Goal: Task Accomplishment & Management: Manage account settings

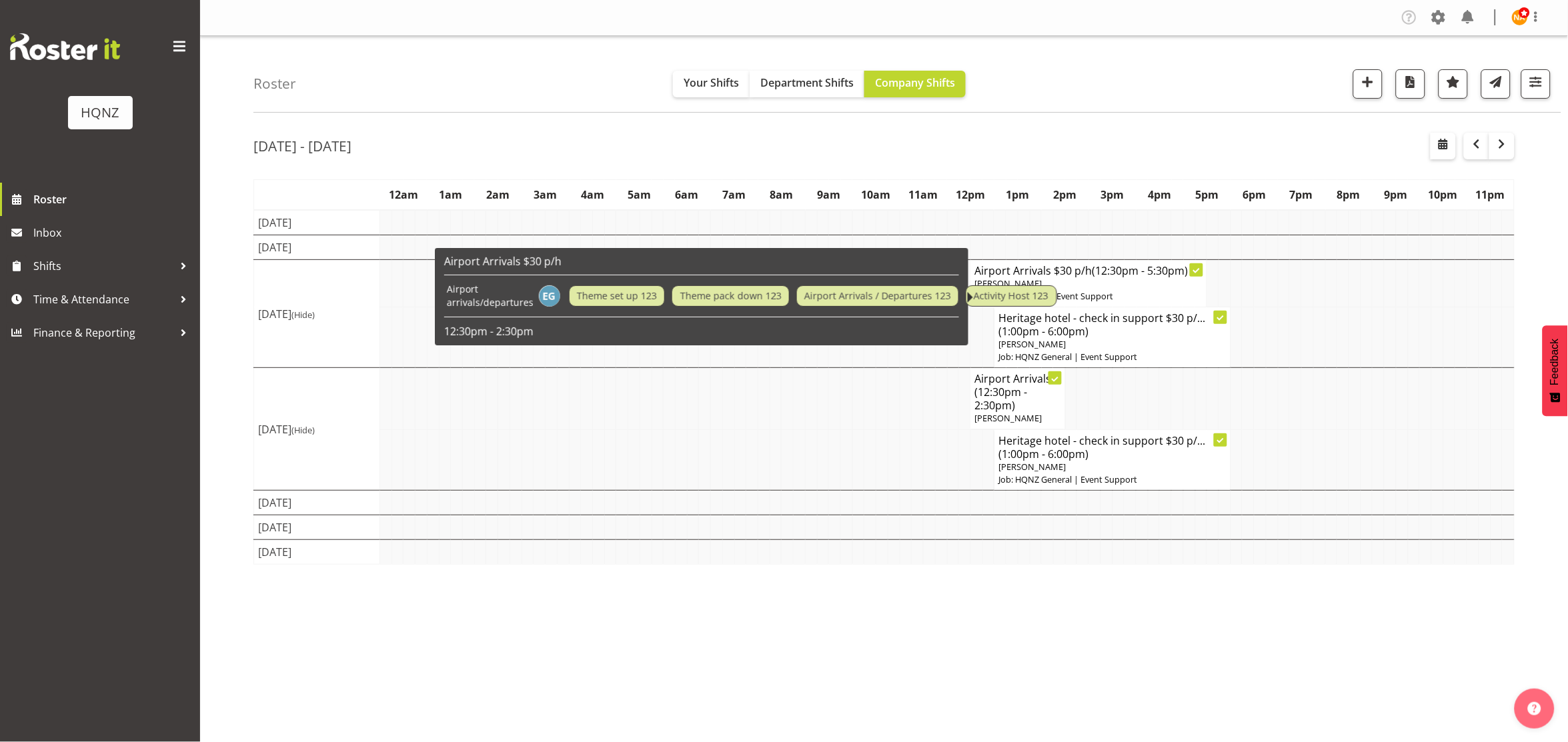
click at [1005, 291] on span "Activity Host 123" at bounding box center [1010, 296] width 75 height 14
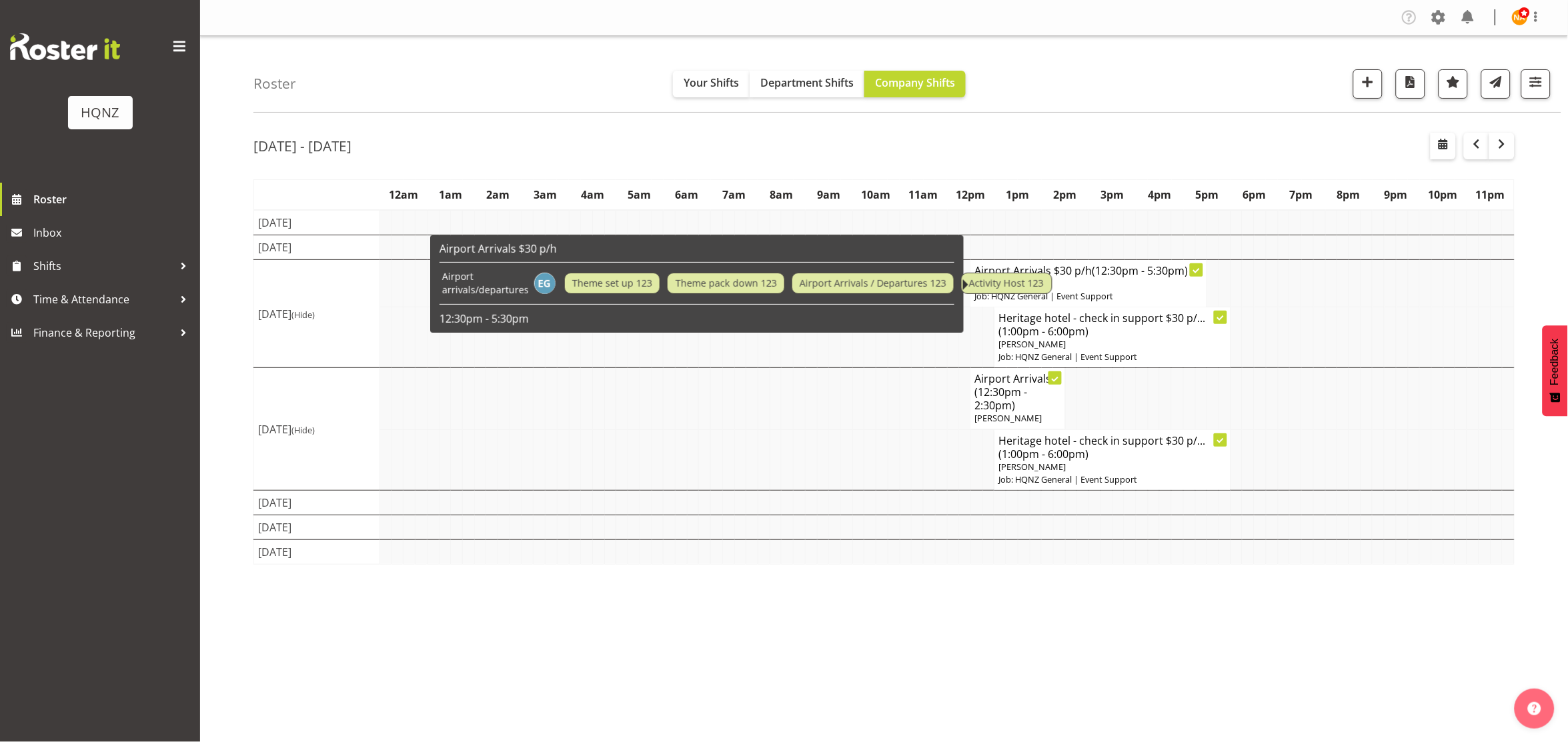
click at [1035, 294] on td "Theme set up 123 Theme pack down 123 Airport Arrivals / Departures 123 Activity…" at bounding box center [810, 282] width 497 height 28
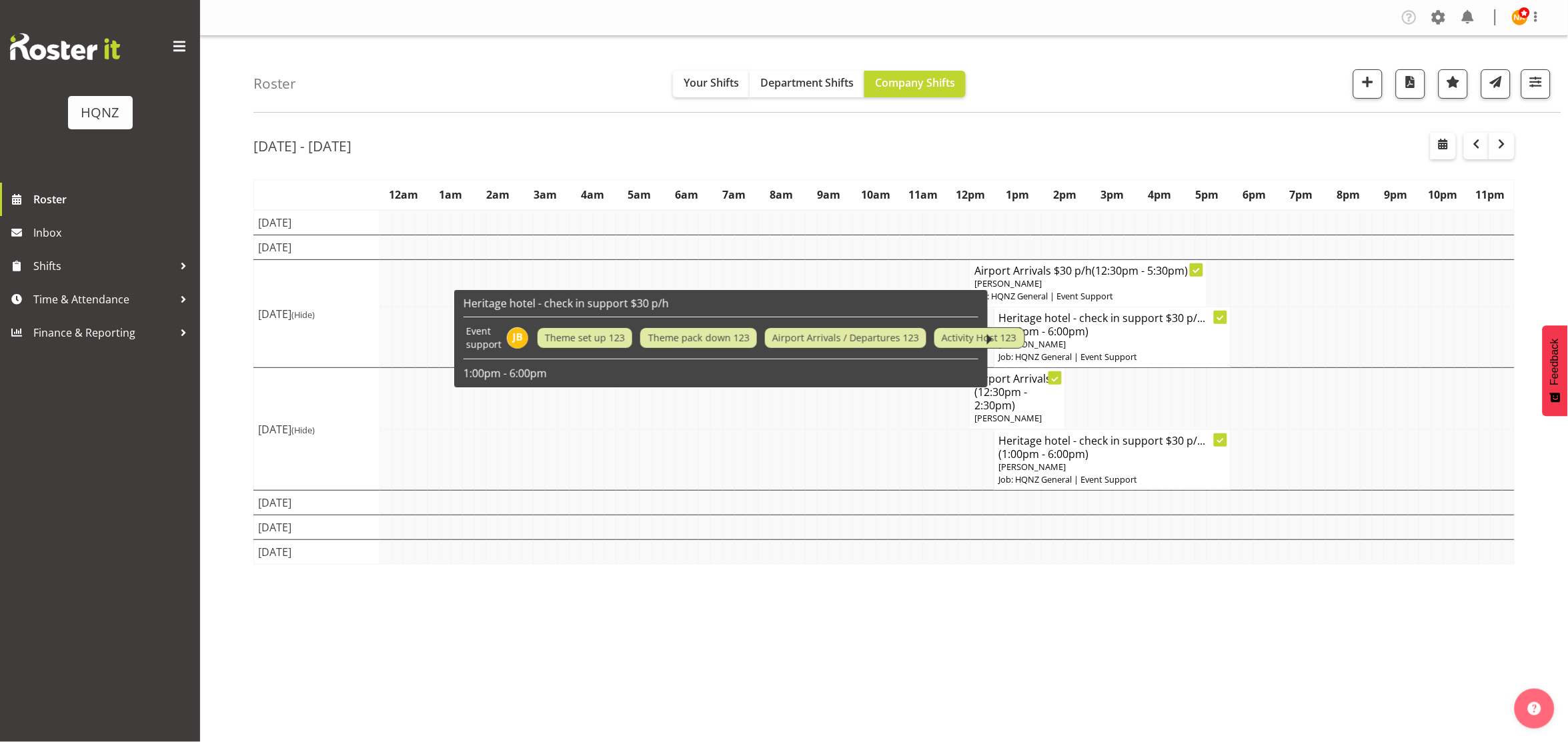
click at [1082, 308] on td "Heritage hotel - check in support $30 p/... (1:00pm - 6:00pm) [PERSON_NAME] Job…" at bounding box center [1112, 337] width 236 height 60
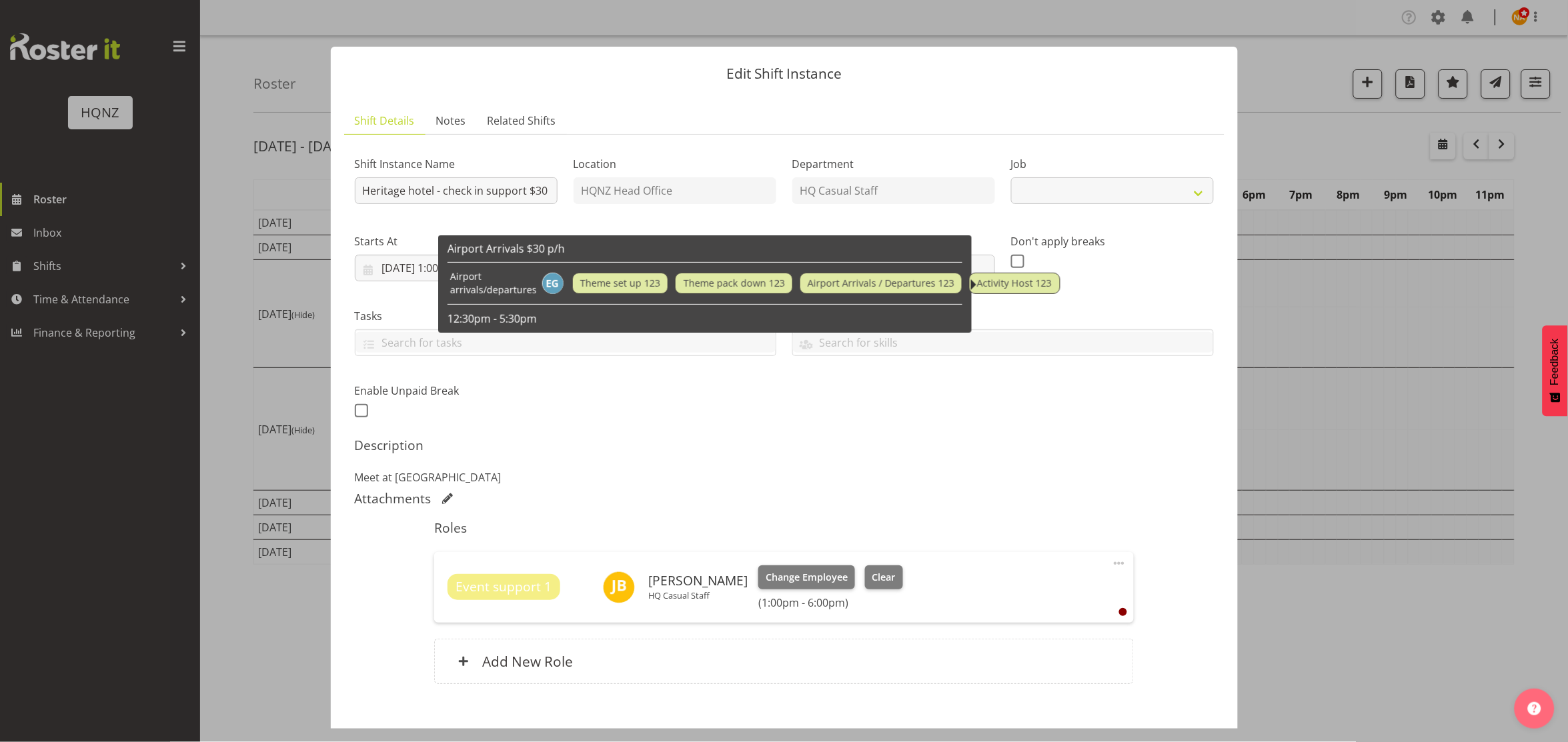
click at [1082, 308] on label "Skills" at bounding box center [1003, 316] width 421 height 16
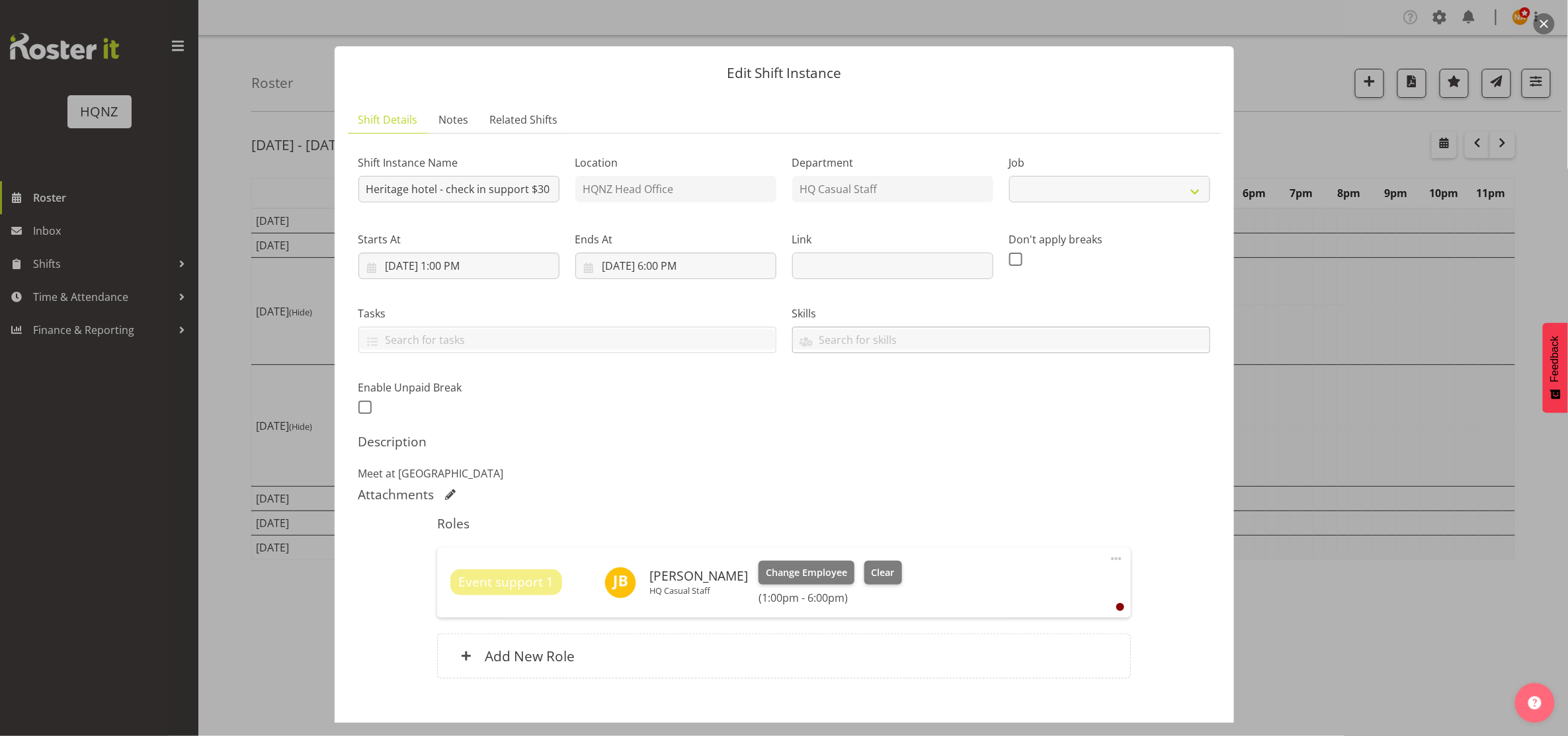
select select "2187"
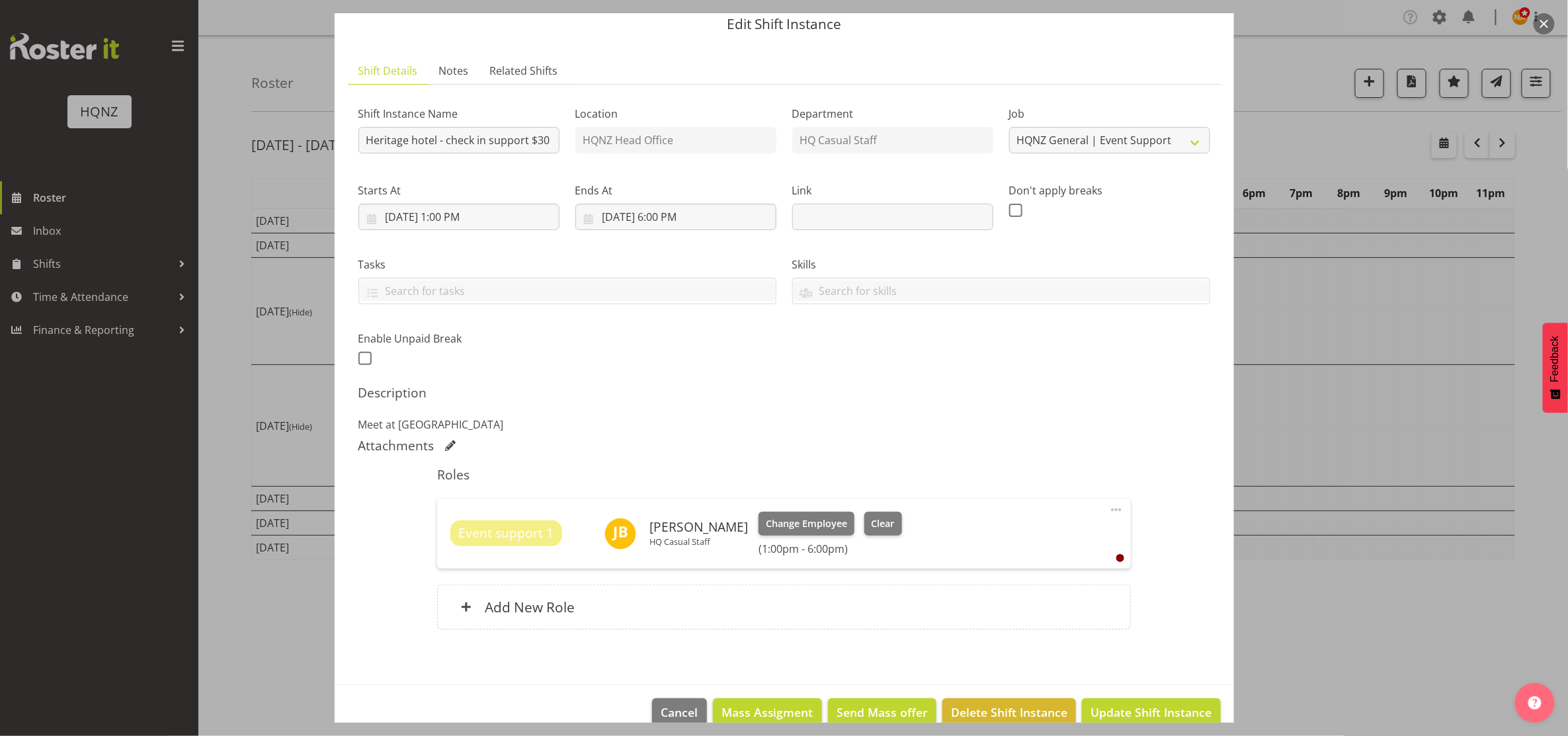
scroll to position [73, 0]
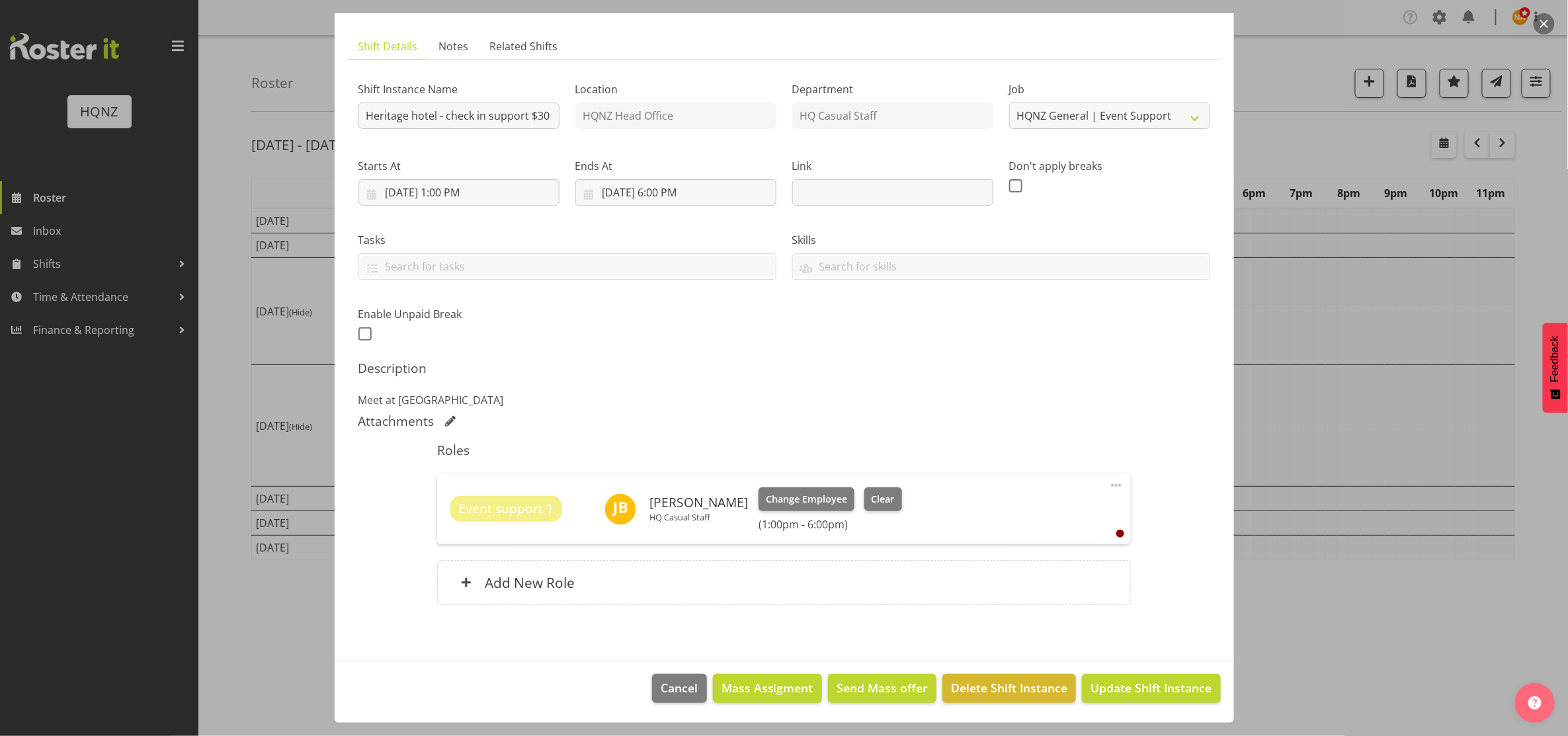
click at [453, 657] on section "Shift Details Notes Related Shifts Shift Instance Name Heritage hotel - check i…" at bounding box center [784, 340] width 900 height 641
click at [532, 560] on div "Add New Role" at bounding box center [784, 583] width 693 height 45
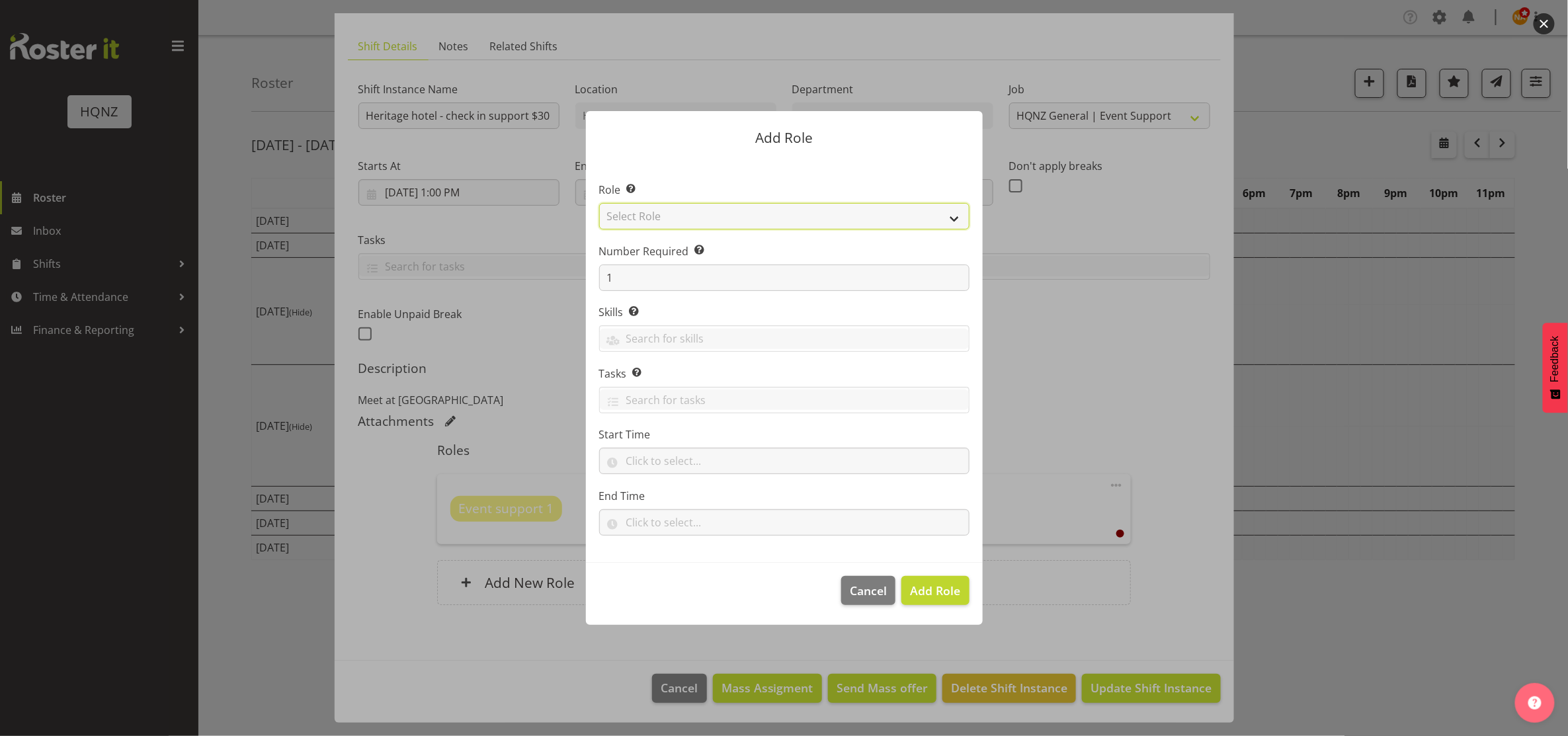
drag, startPoint x: 728, startPoint y: 219, endPoint x: 722, endPoint y: 227, distance: 10.0
click at [728, 219] on select "Select Role Activity host Airport arrivals/departures Cleaning Event support Te…" at bounding box center [784, 217] width 370 height 27
select select "251"
click at [600, 203] on select "Select Role Activity host Airport arrivals/departures Cleaning Event support Te…" at bounding box center [784, 217] width 370 height 27
click at [937, 595] on span "Add Role" at bounding box center [935, 591] width 50 height 16
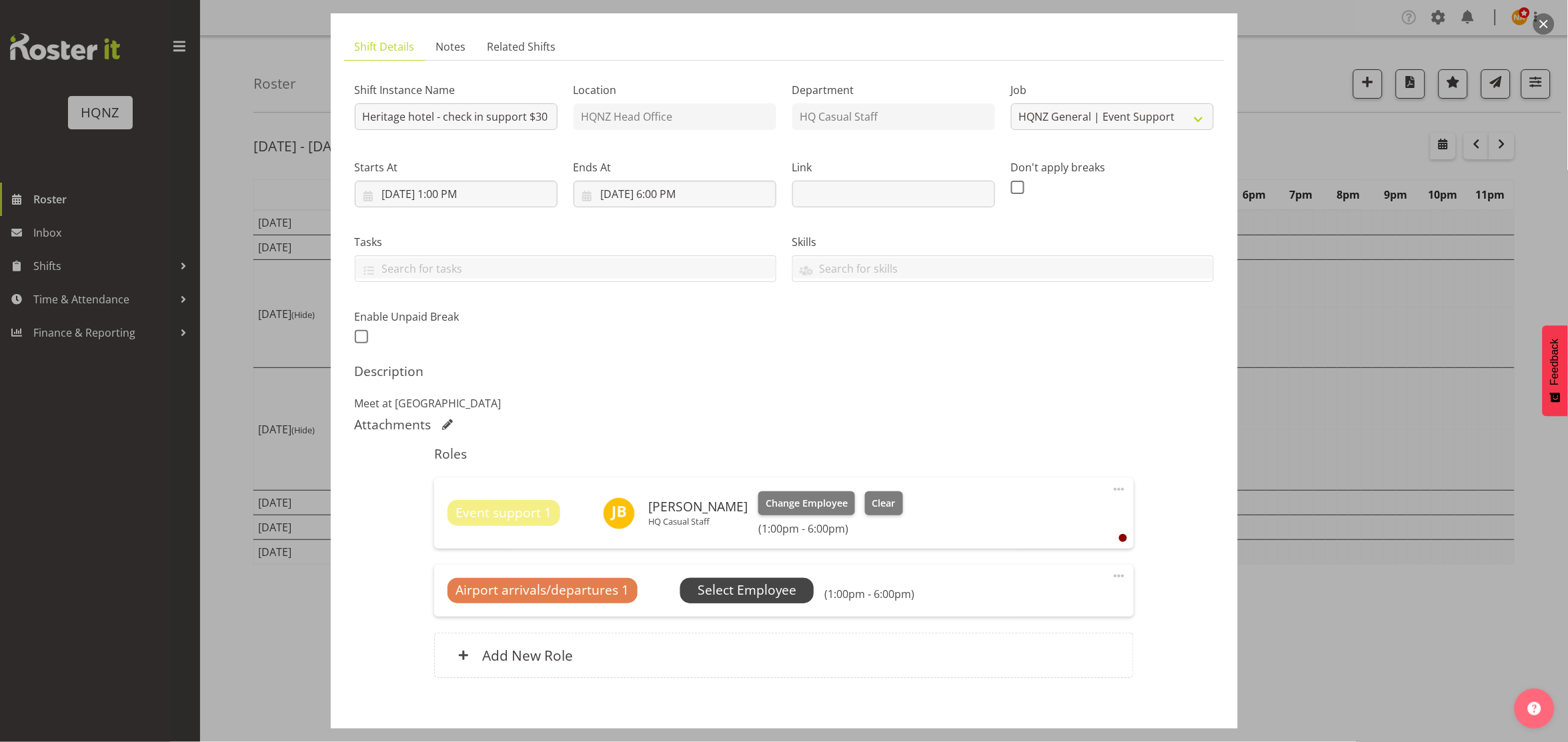
click at [741, 587] on span "Select Employee" at bounding box center [747, 590] width 99 height 19
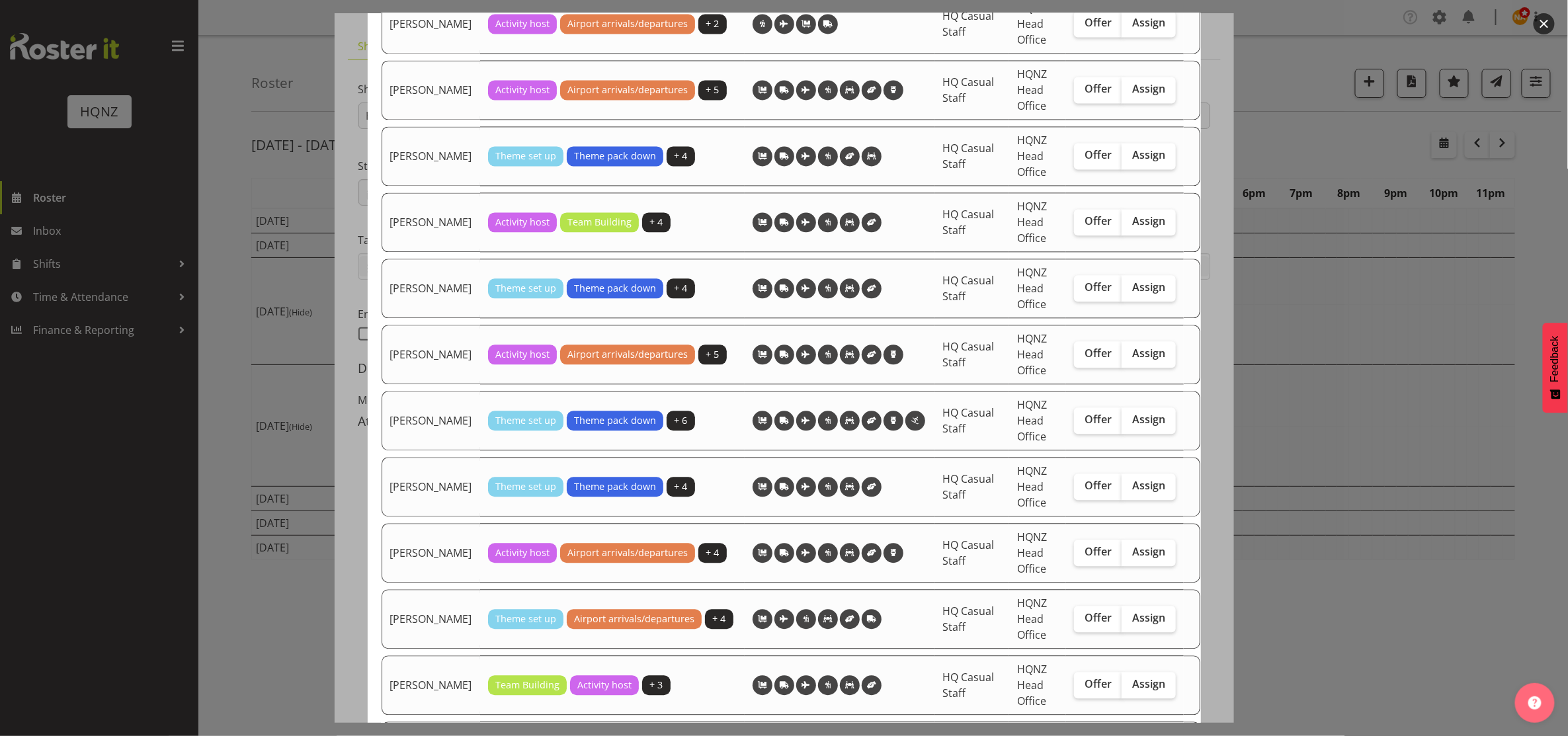
scroll to position [1499, 0]
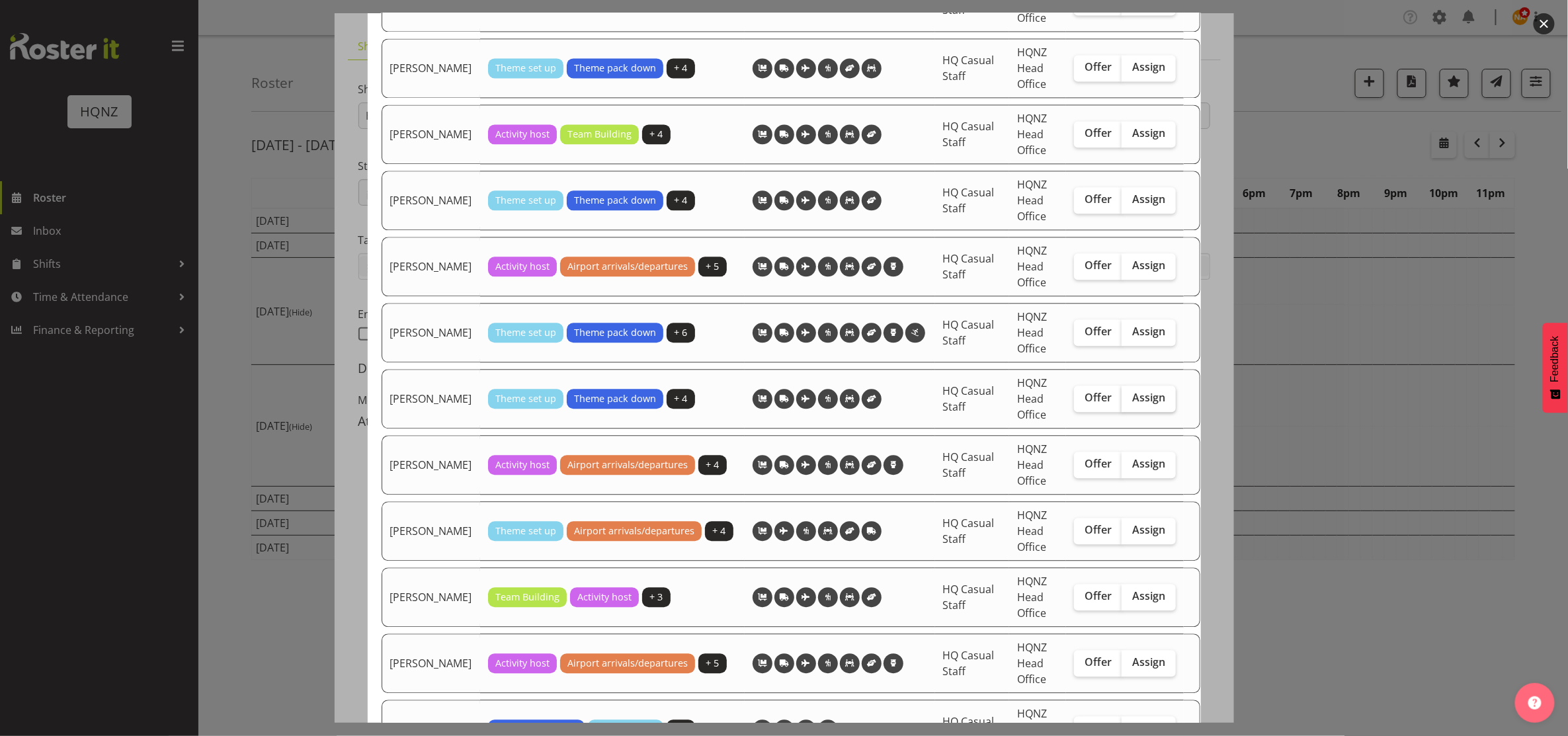
click at [1135, 412] on label "Assign" at bounding box center [1149, 399] width 54 height 27
click at [1131, 402] on input "Assign" at bounding box center [1126, 398] width 9 height 9
checkbox input "true"
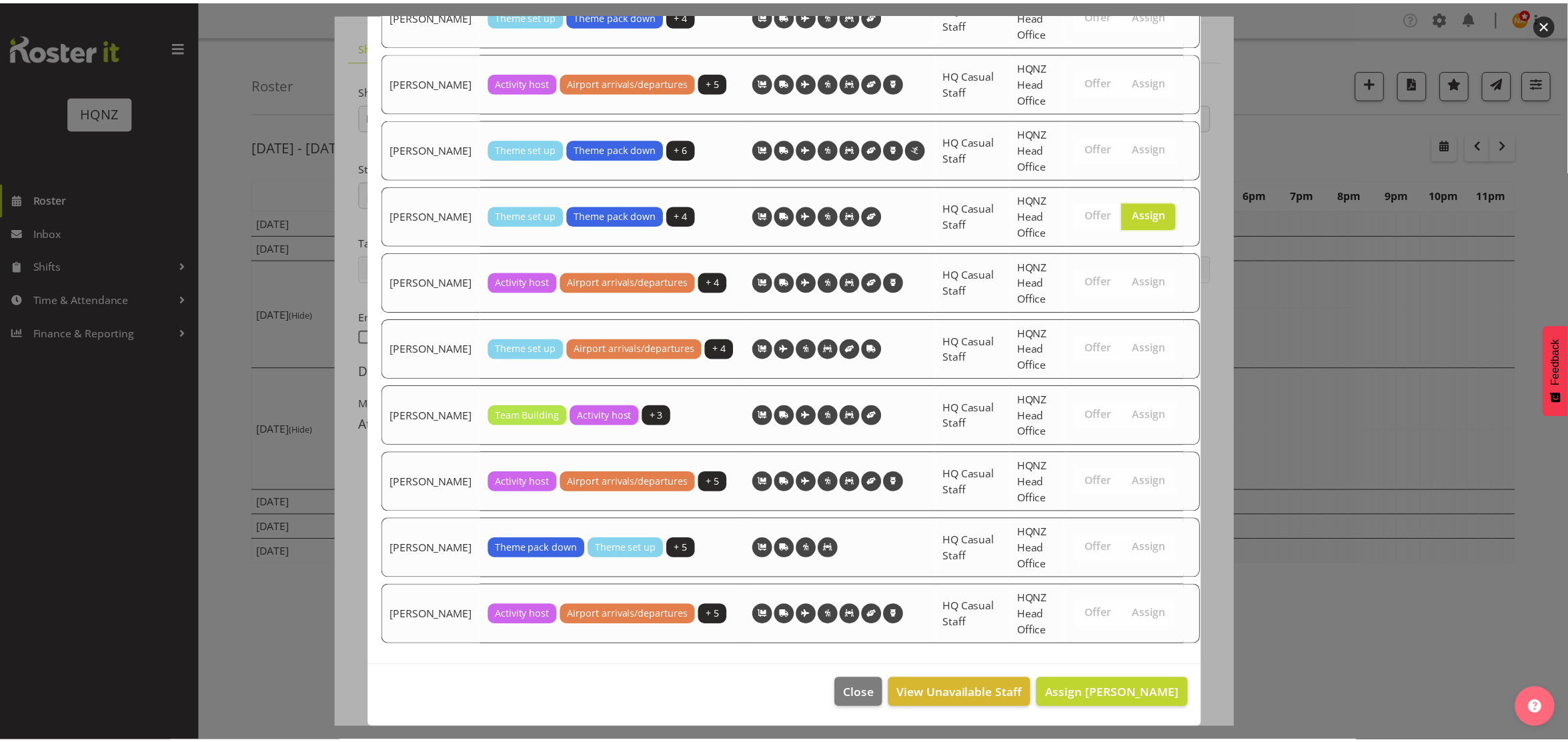
scroll to position [1717, 0]
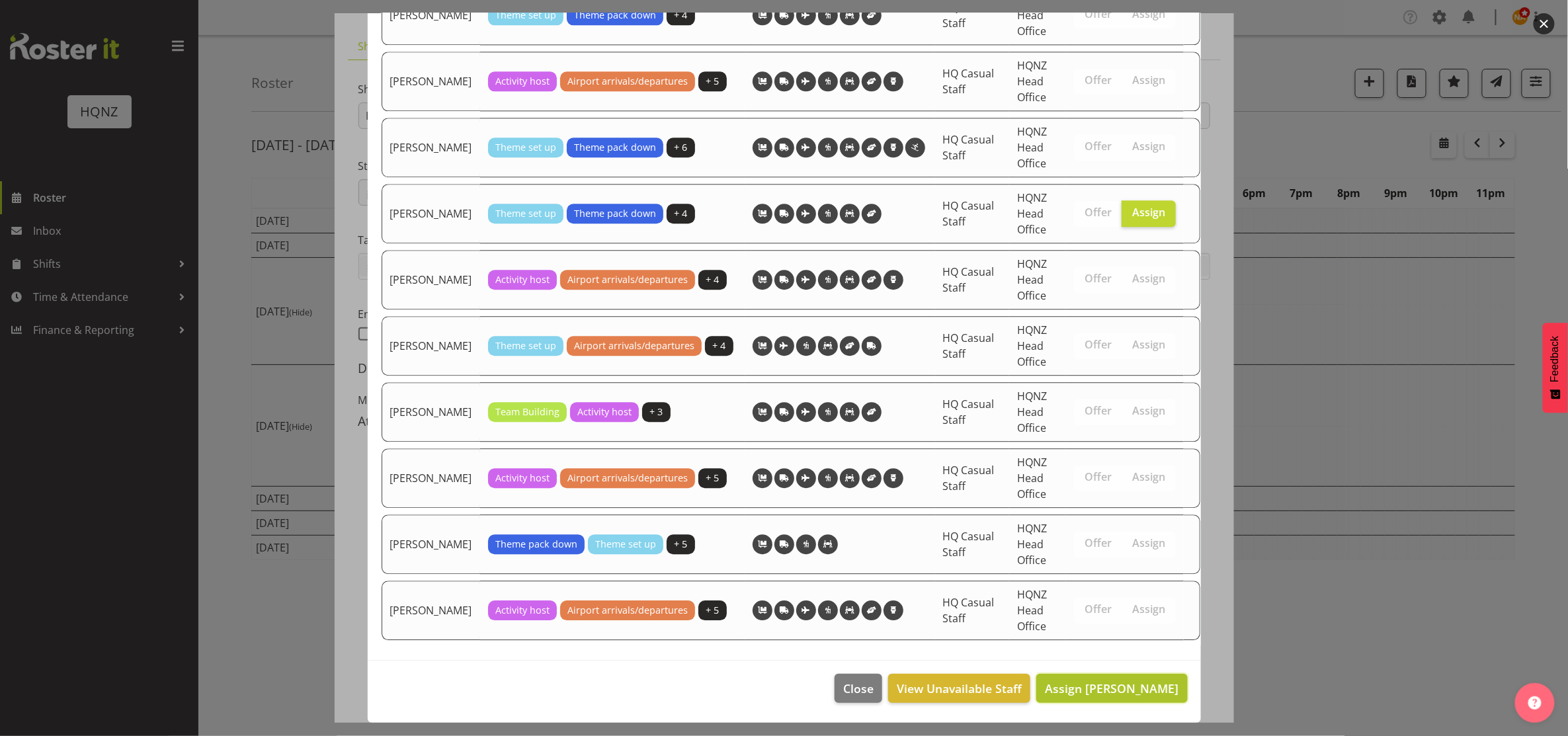
click at [1159, 697] on span "Assign [PERSON_NAME]" at bounding box center [1112, 688] width 134 height 17
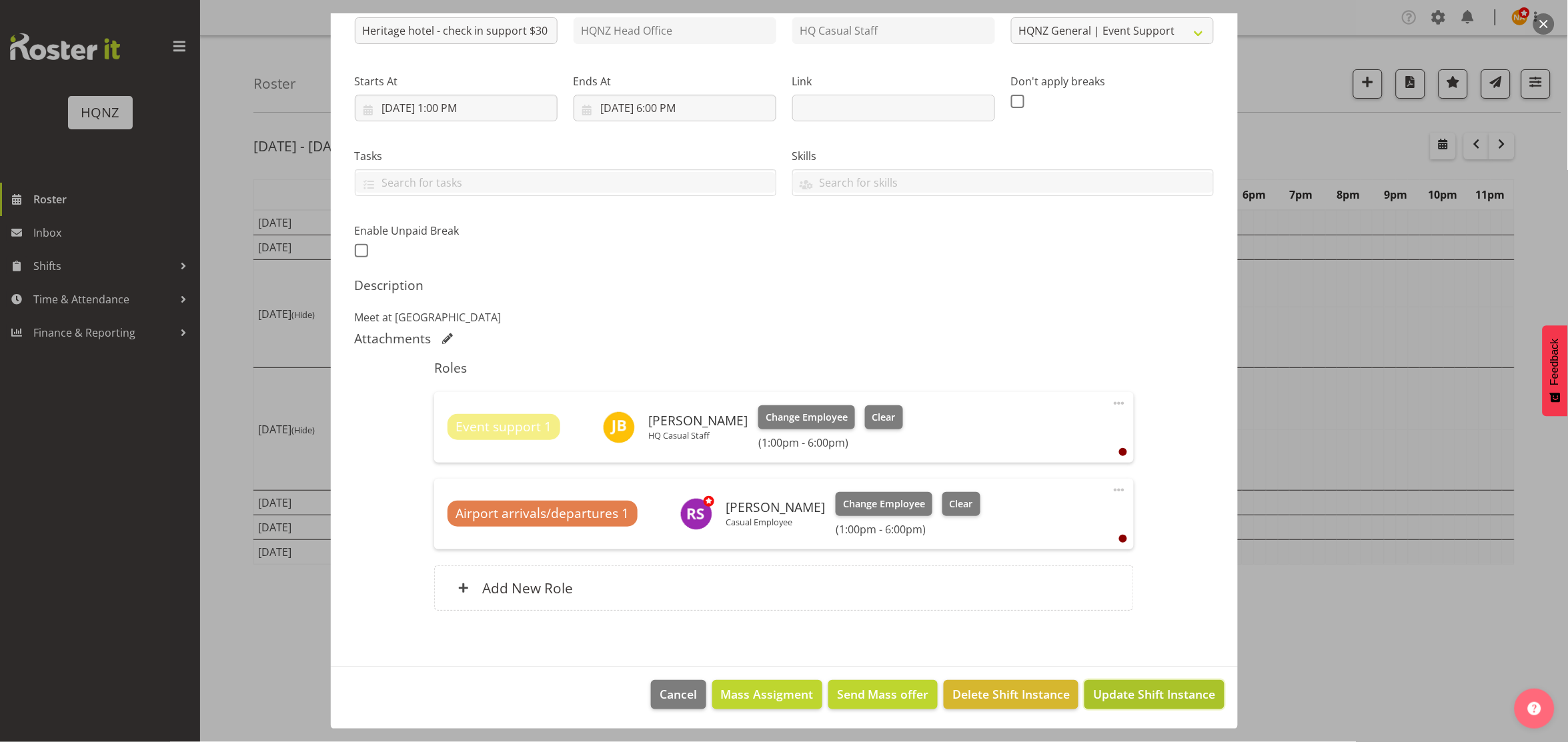
click at [1159, 694] on span "Update Shift Instance" at bounding box center [1154, 693] width 122 height 17
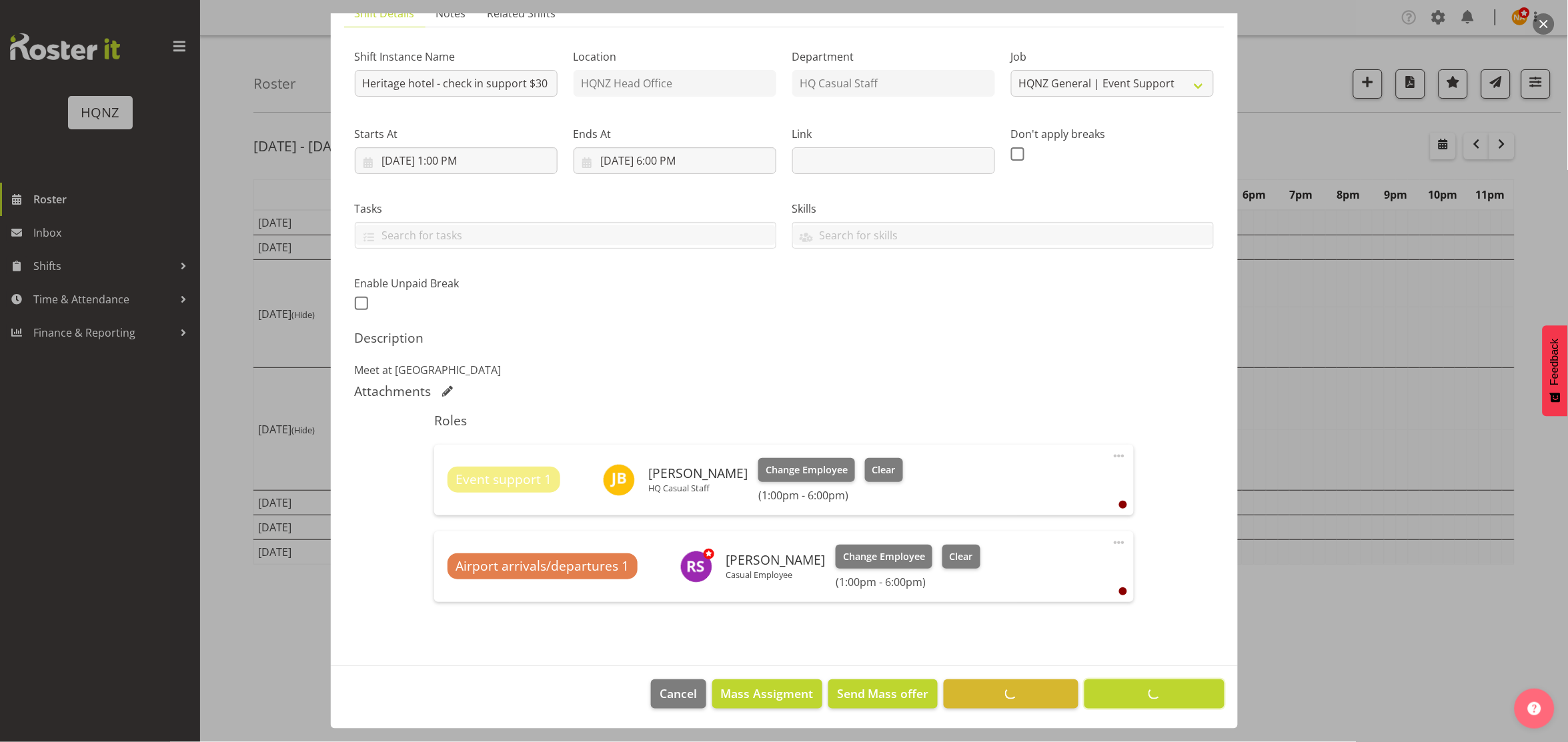
scroll to position [107, 0]
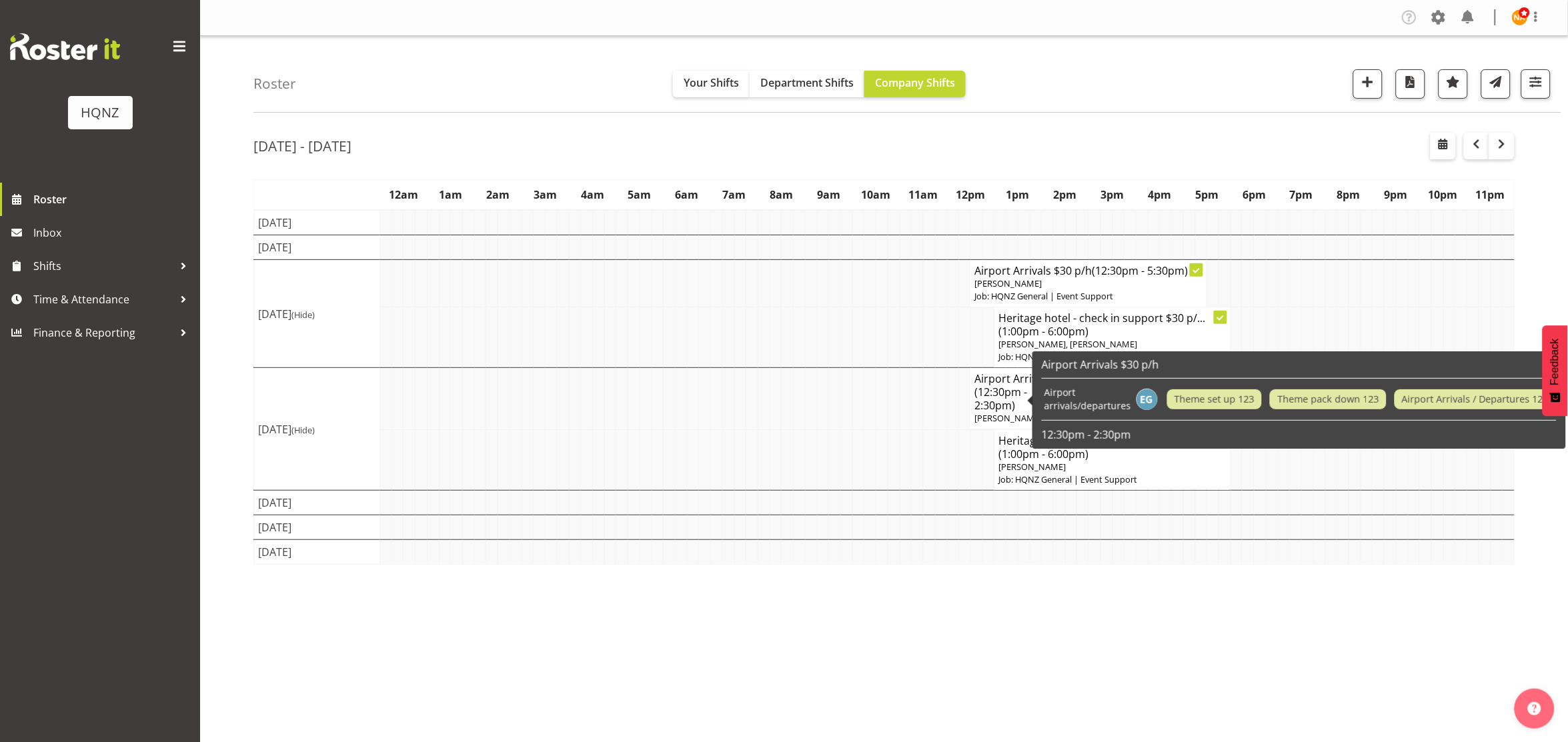
click at [991, 398] on span "(12:30pm - 2:30pm)" at bounding box center [1001, 398] width 53 height 28
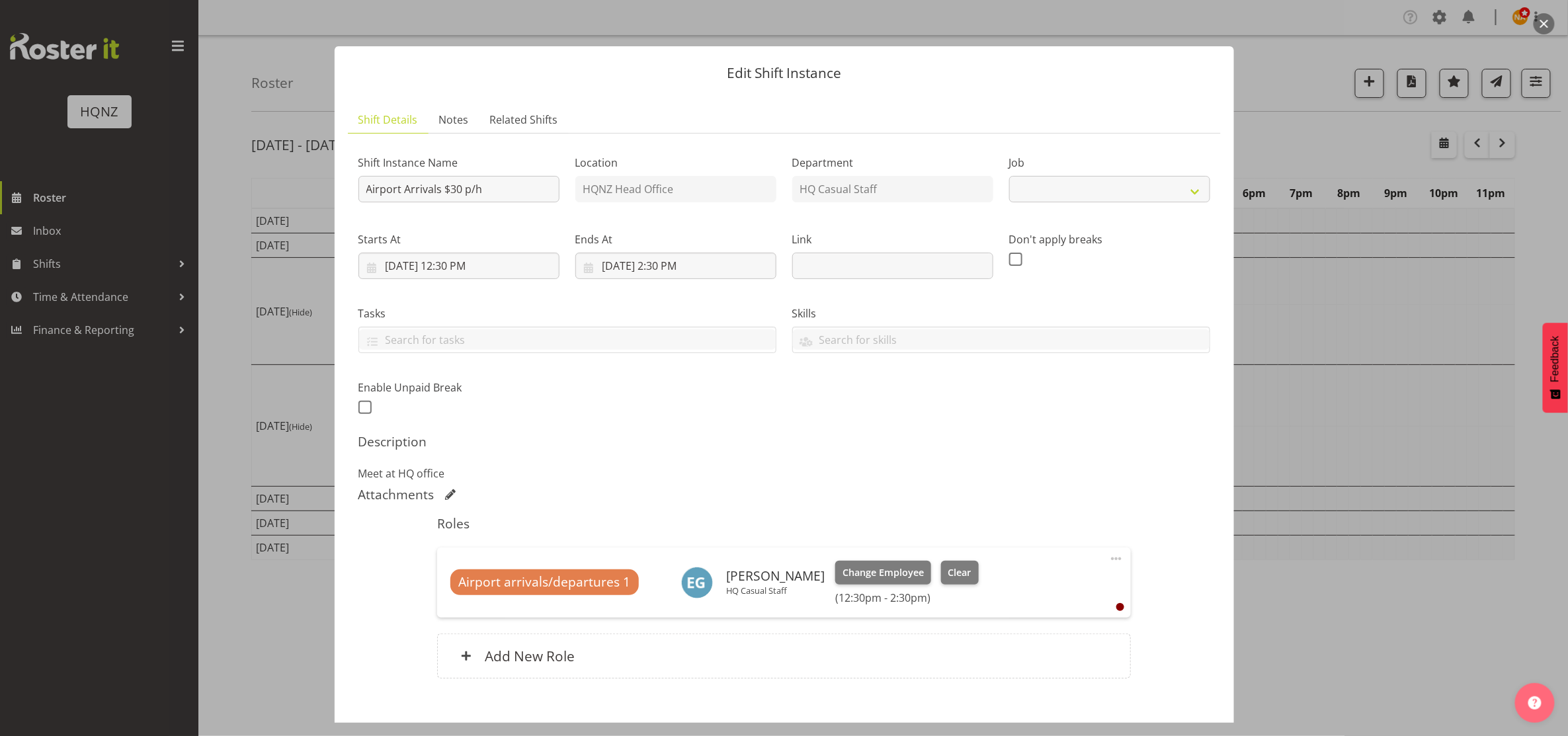
select select "2187"
click at [554, 680] on div "Roles Airport arrivals/departures 1 [PERSON_NAME] HQ Casual Staff Change Employ…" at bounding box center [784, 600] width 709 height 186
click at [533, 657] on h6 "Add New Role" at bounding box center [529, 656] width 90 height 17
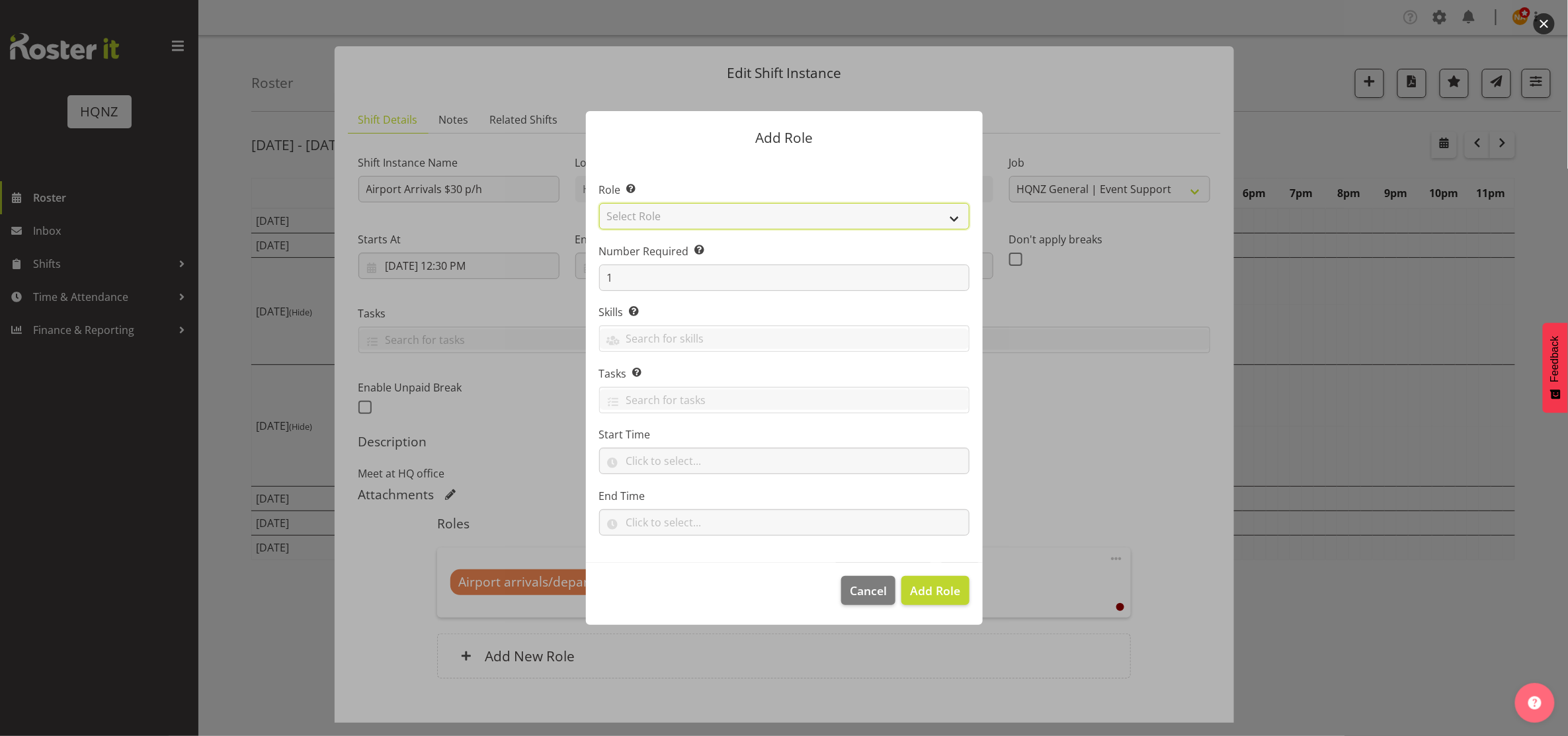
drag, startPoint x: 707, startPoint y: 216, endPoint x: 700, endPoint y: 216, distance: 7.0
click at [702, 216] on select "Select Role Activity host Airport arrivals/departures Cleaning Event support Te…" at bounding box center [784, 217] width 370 height 27
click at [600, 203] on select "Select Role Activity host Airport arrivals/departures Cleaning Event support Te…" at bounding box center [784, 217] width 370 height 27
click at [690, 205] on select "Activity host Airport arrivals/departures Cleaning Event support Team Building …" at bounding box center [784, 217] width 370 height 27
select select "251"
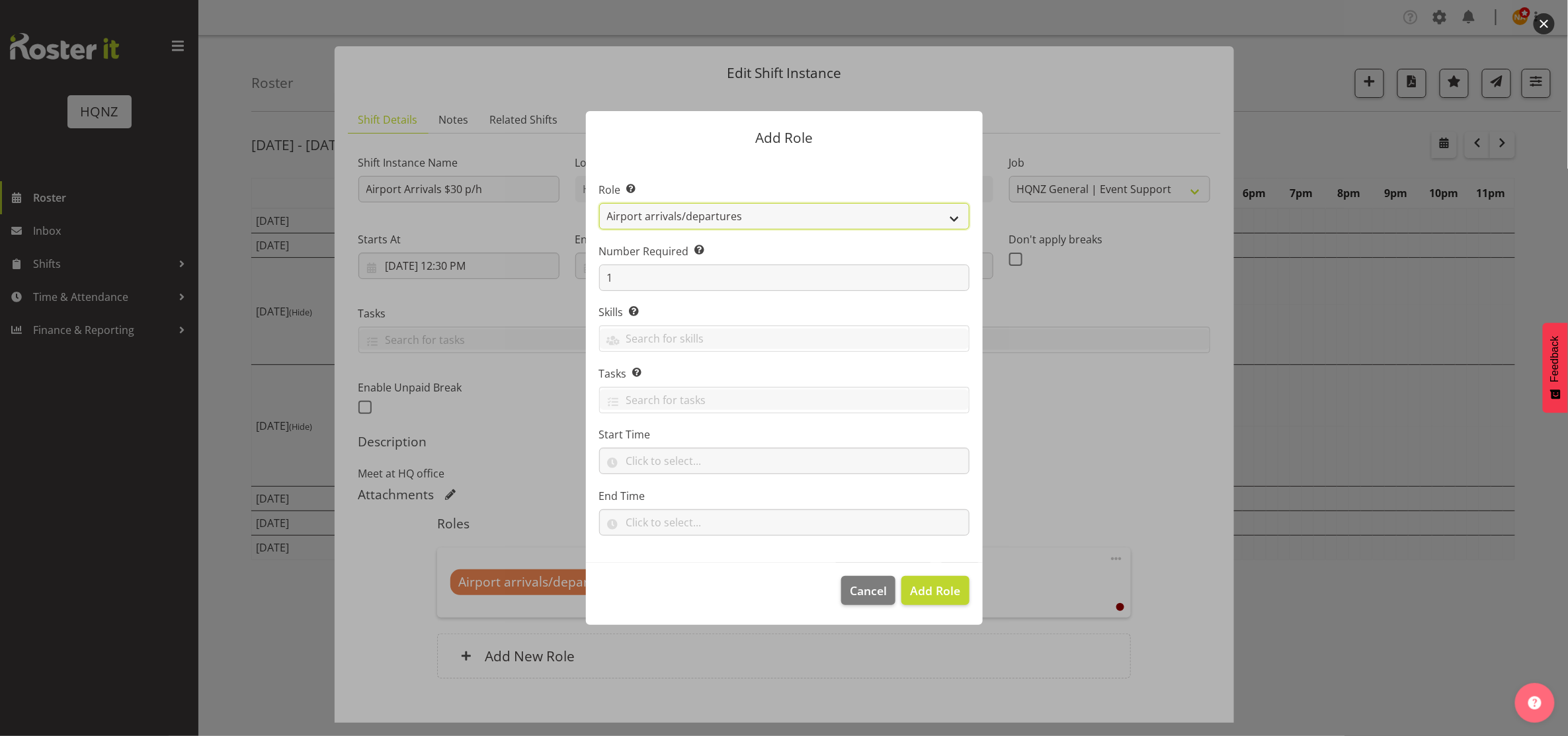
click at [600, 203] on select "Activity host Airport arrivals/departures Cleaning Event support Team Building …" at bounding box center [784, 217] width 370 height 27
click at [930, 595] on span "Add Role" at bounding box center [935, 591] width 50 height 16
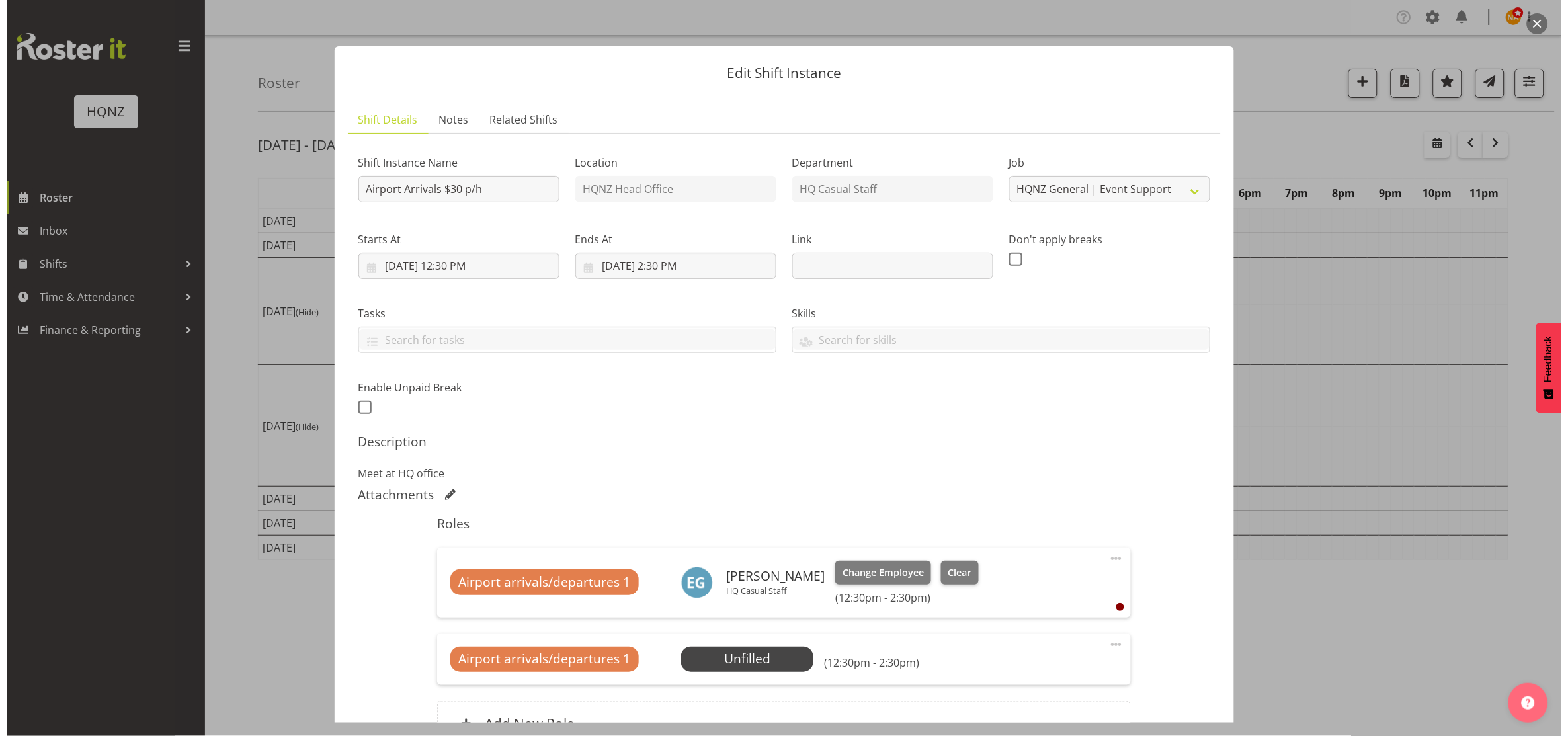
scroll to position [88, 0]
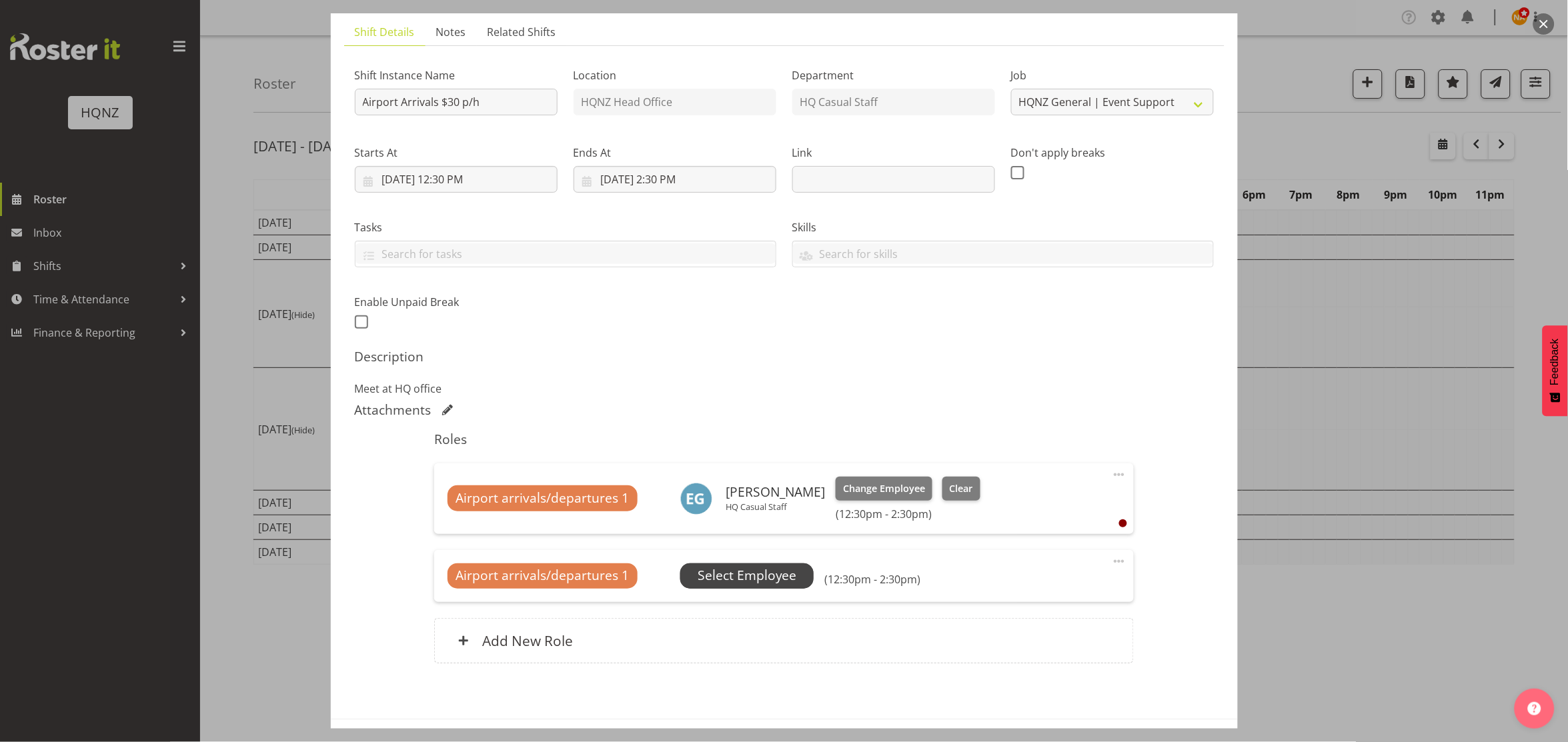
click at [775, 565] on span "Select Employee" at bounding box center [747, 576] width 133 height 25
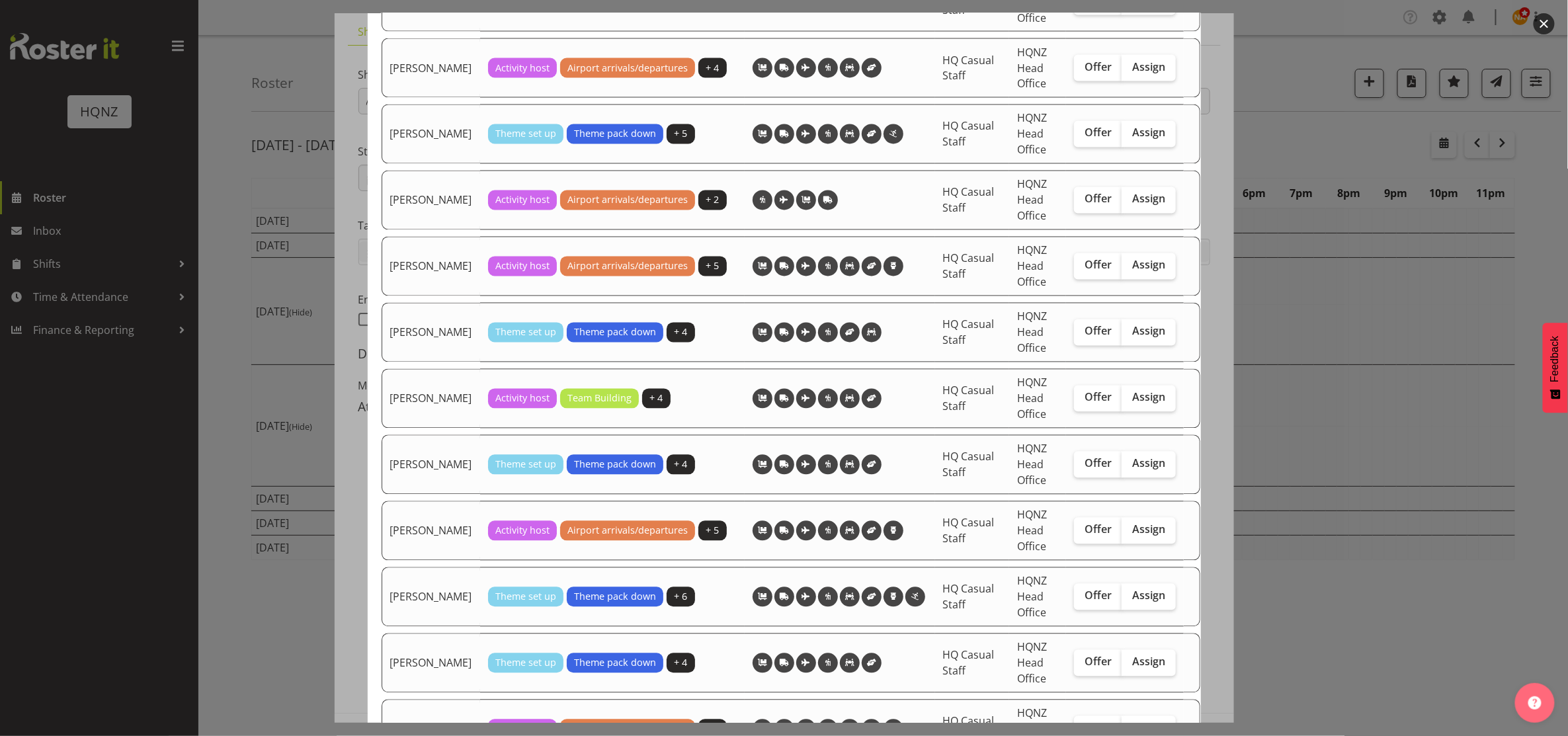
scroll to position [1410, 0]
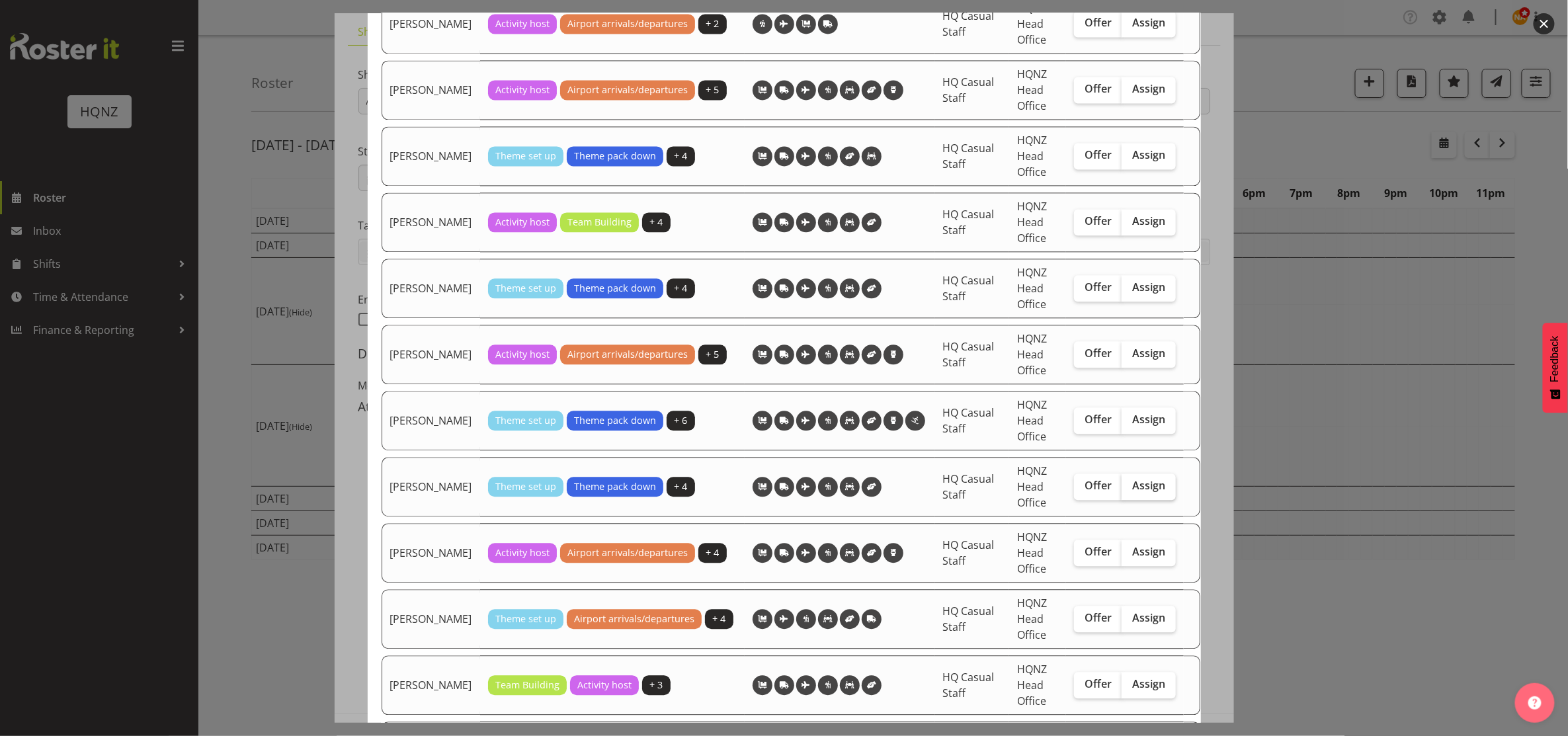
click at [1135, 492] on span "Assign" at bounding box center [1149, 485] width 33 height 13
click at [1131, 490] on input "Assign" at bounding box center [1126, 486] width 9 height 9
checkbox input "true"
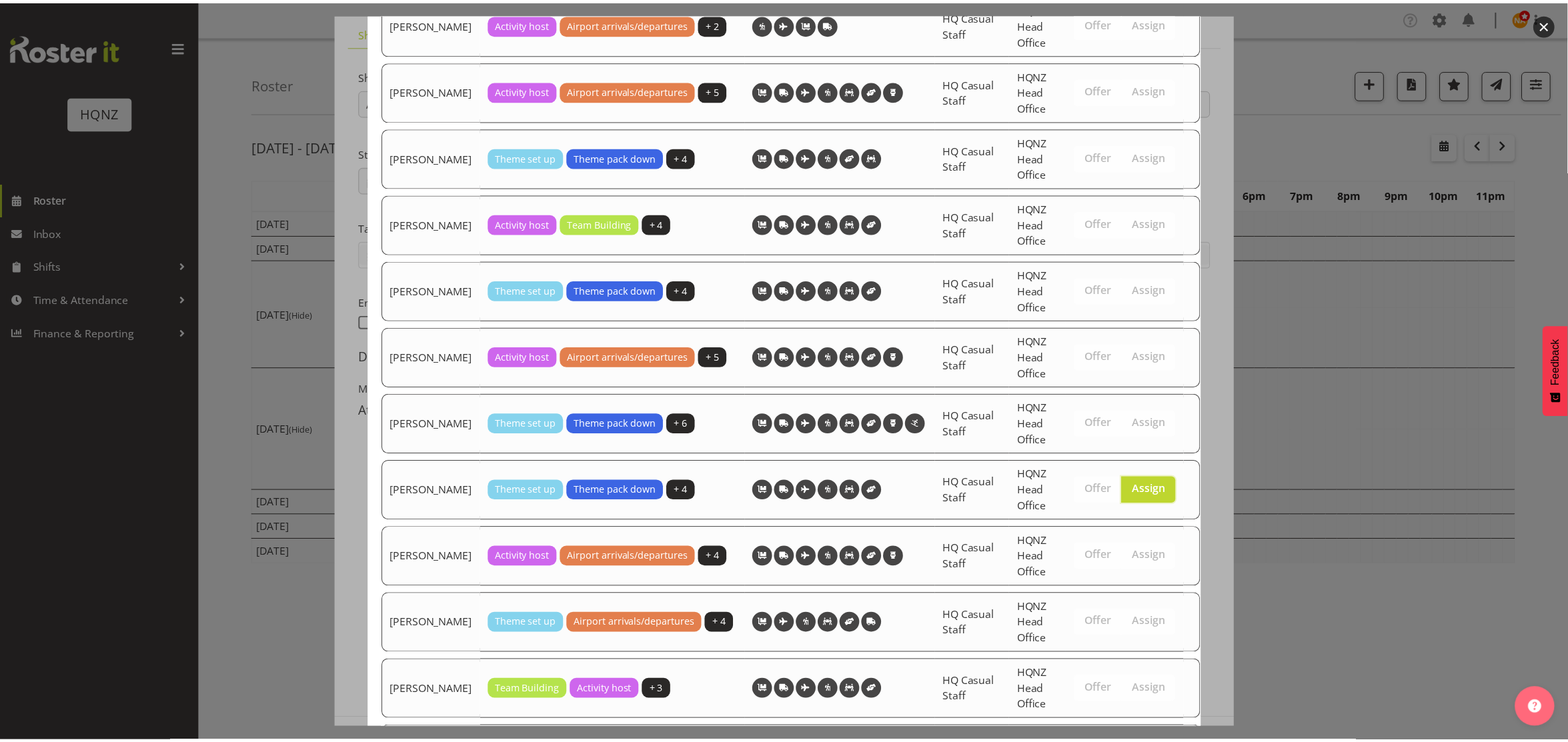
scroll to position [1717, 0]
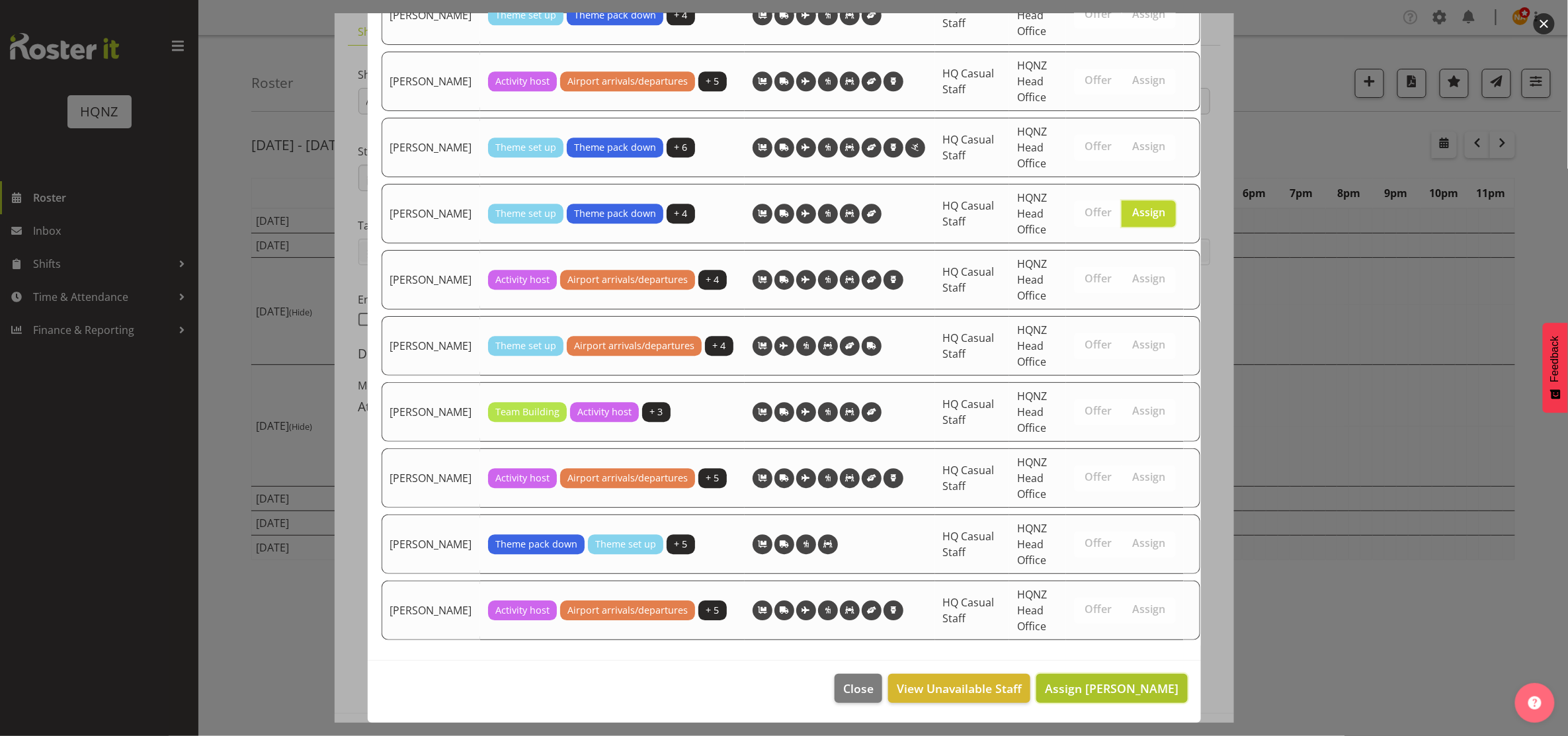
click at [1162, 683] on span "Assign [PERSON_NAME]" at bounding box center [1112, 689] width 134 height 16
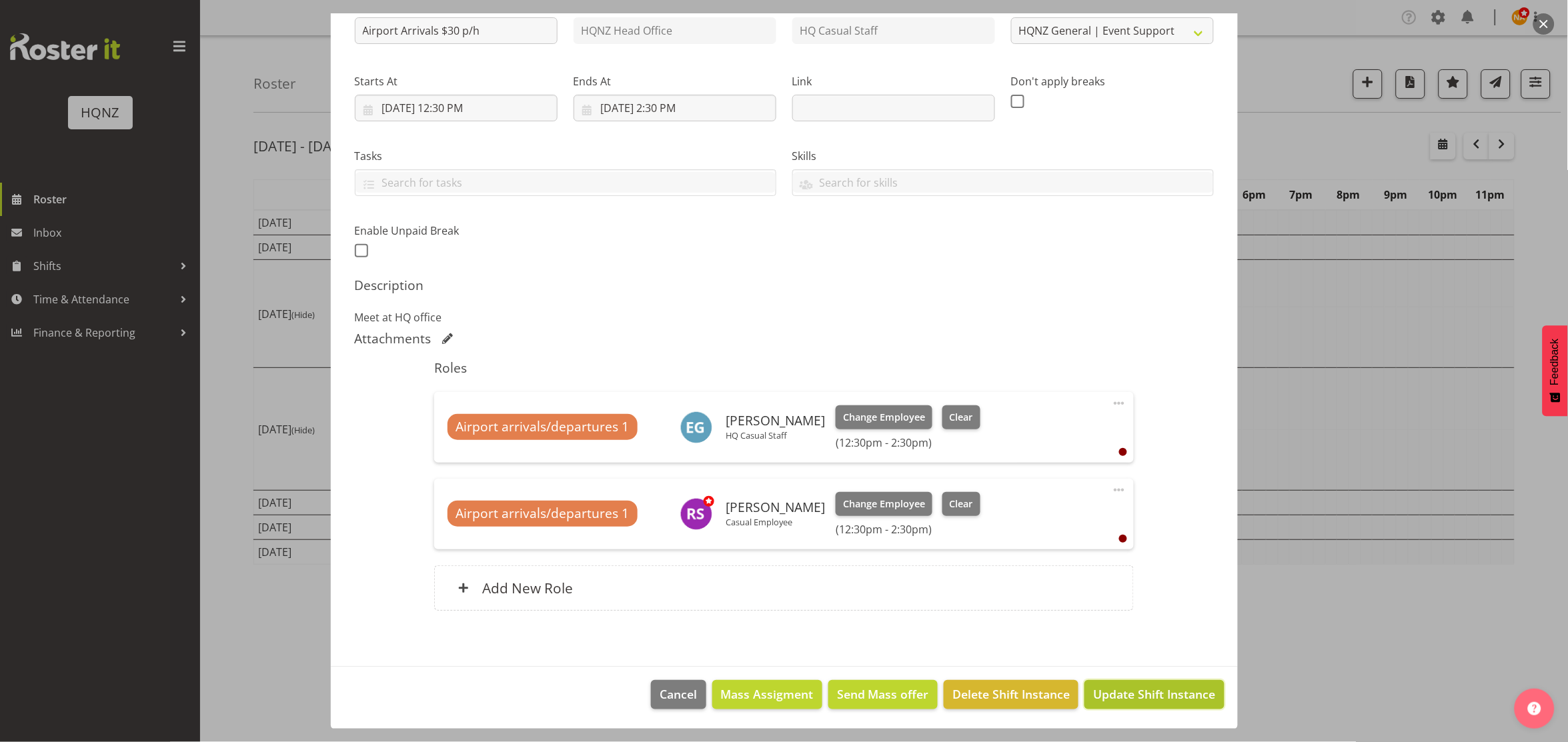
click at [1152, 702] on span "Update Shift Instance" at bounding box center [1154, 693] width 122 height 17
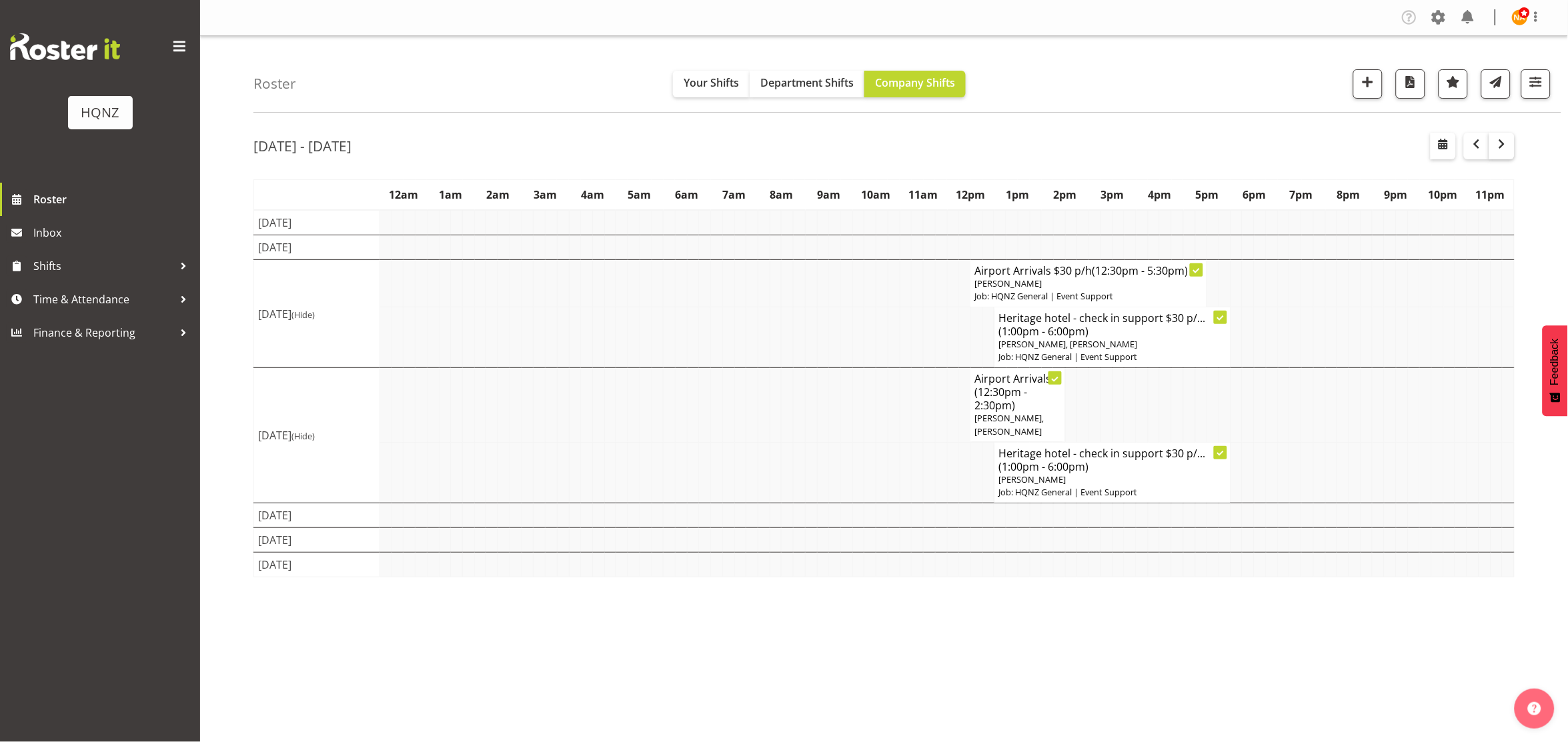
drag, startPoint x: 1515, startPoint y: 140, endPoint x: 1509, endPoint y: 141, distance: 6.1
click at [1515, 140] on div "[DATE] - [DATE] [DATE] - [DATE] [DATE] Day Week Fortnight Month calendar Month …" at bounding box center [910, 389] width 1314 height 533
click at [1509, 141] on span "button" at bounding box center [1501, 144] width 16 height 16
